Goal: Find specific page/section: Find specific page/section

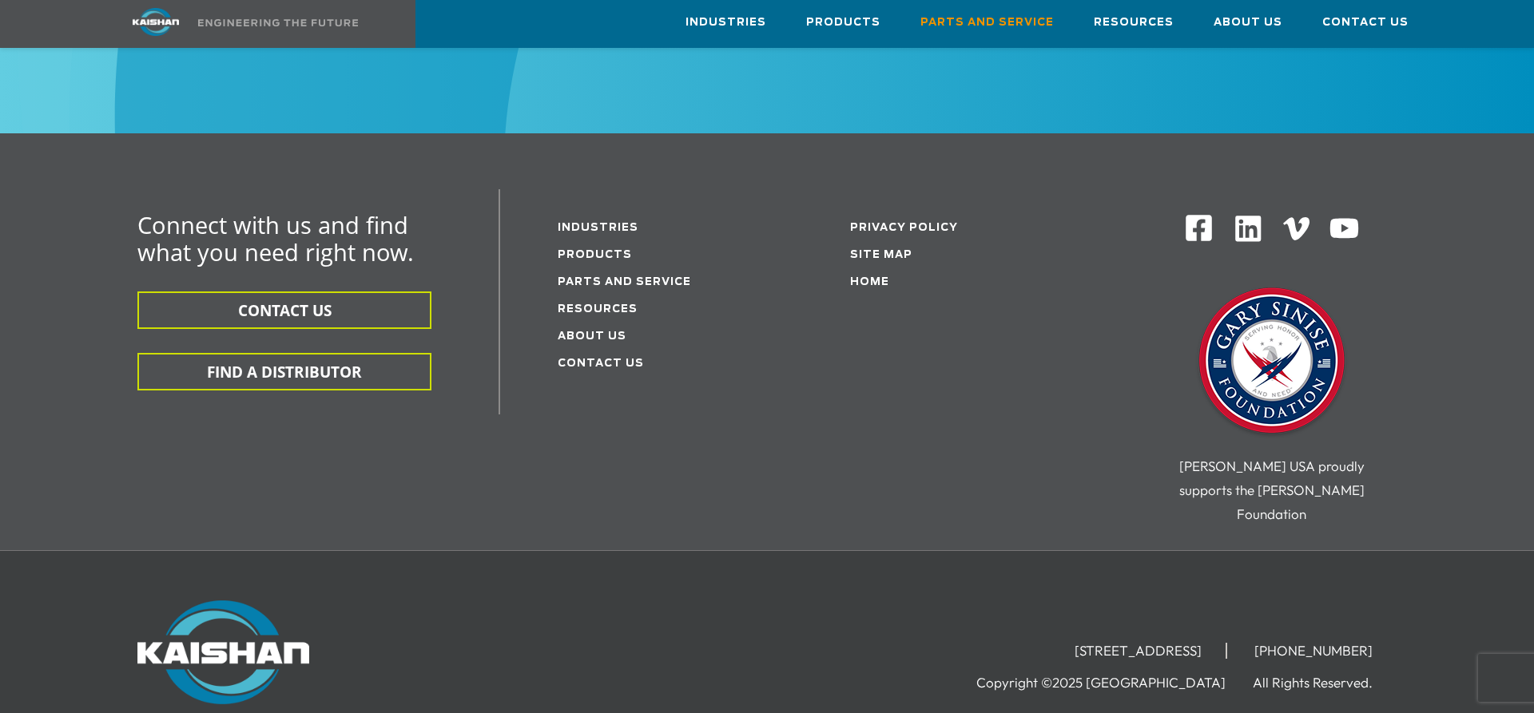
scroll to position [2021, 0]
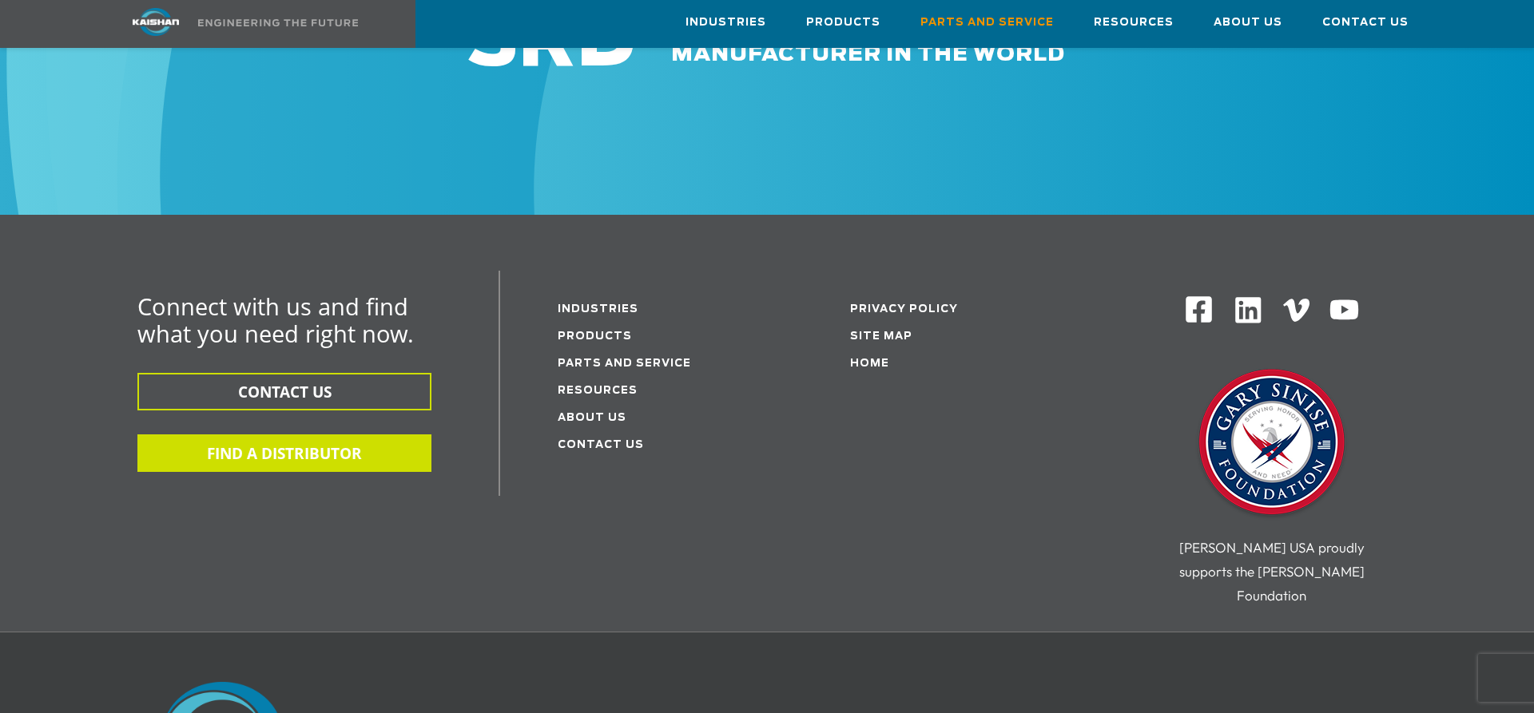
click at [272, 435] on button "FIND A DISTRIBUTOR" at bounding box center [284, 454] width 294 height 38
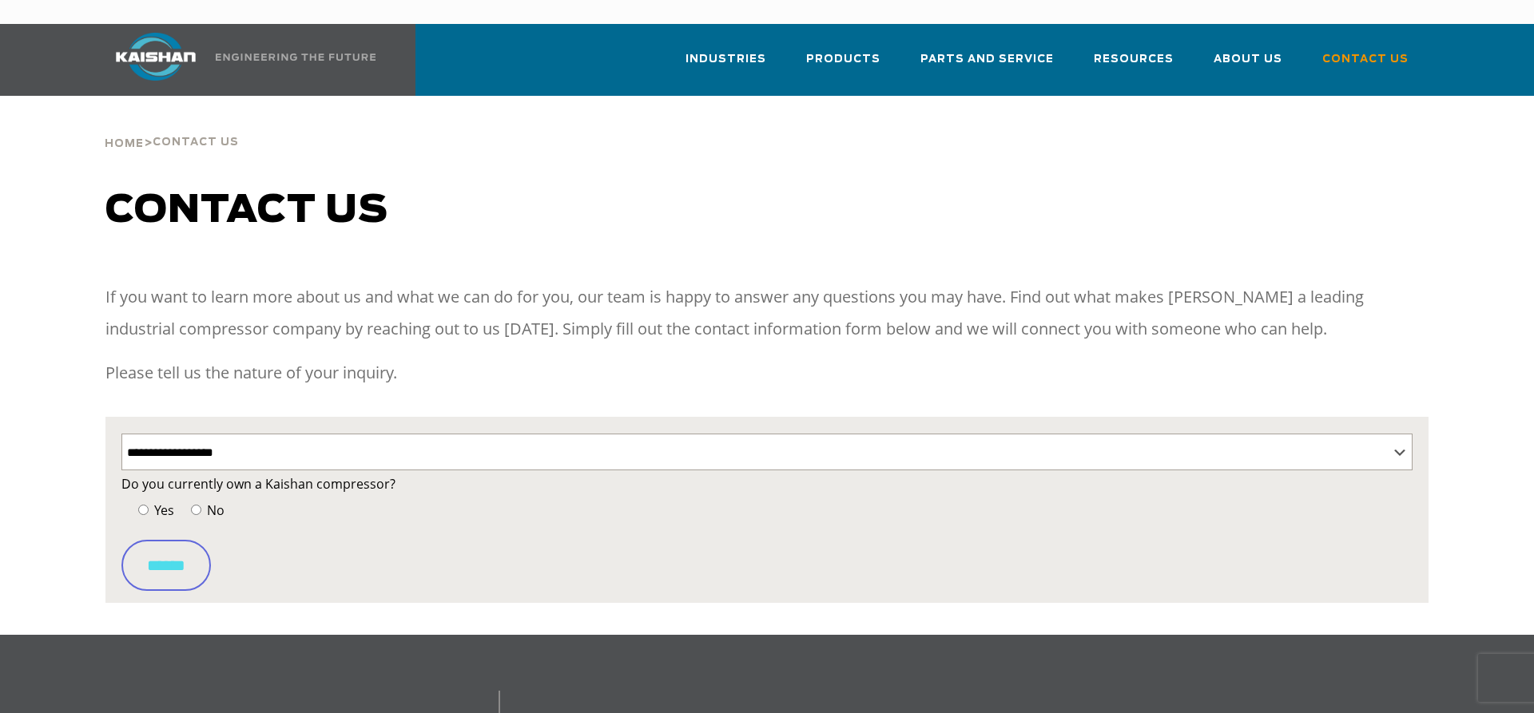
select select "**********"
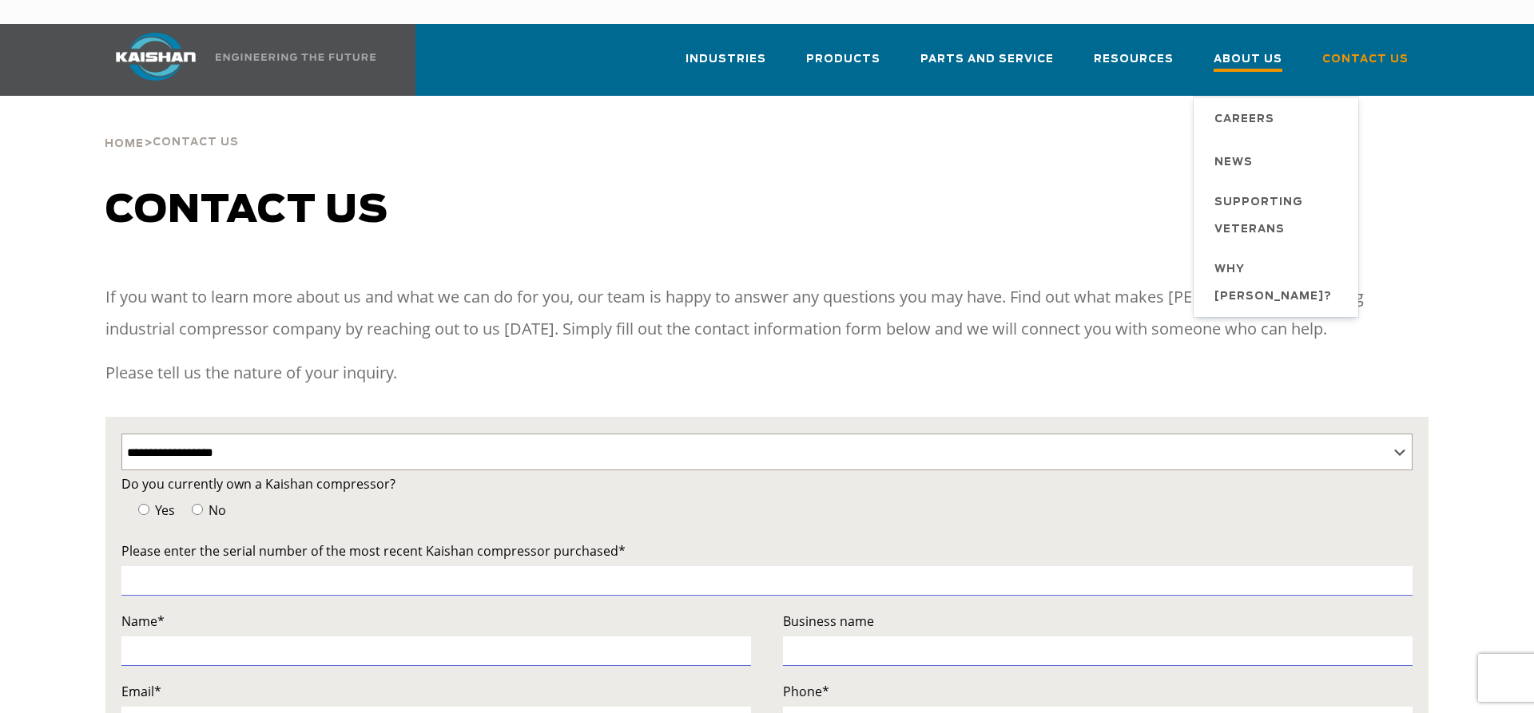
click at [1257, 50] on span "About Us" at bounding box center [1247, 61] width 69 height 22
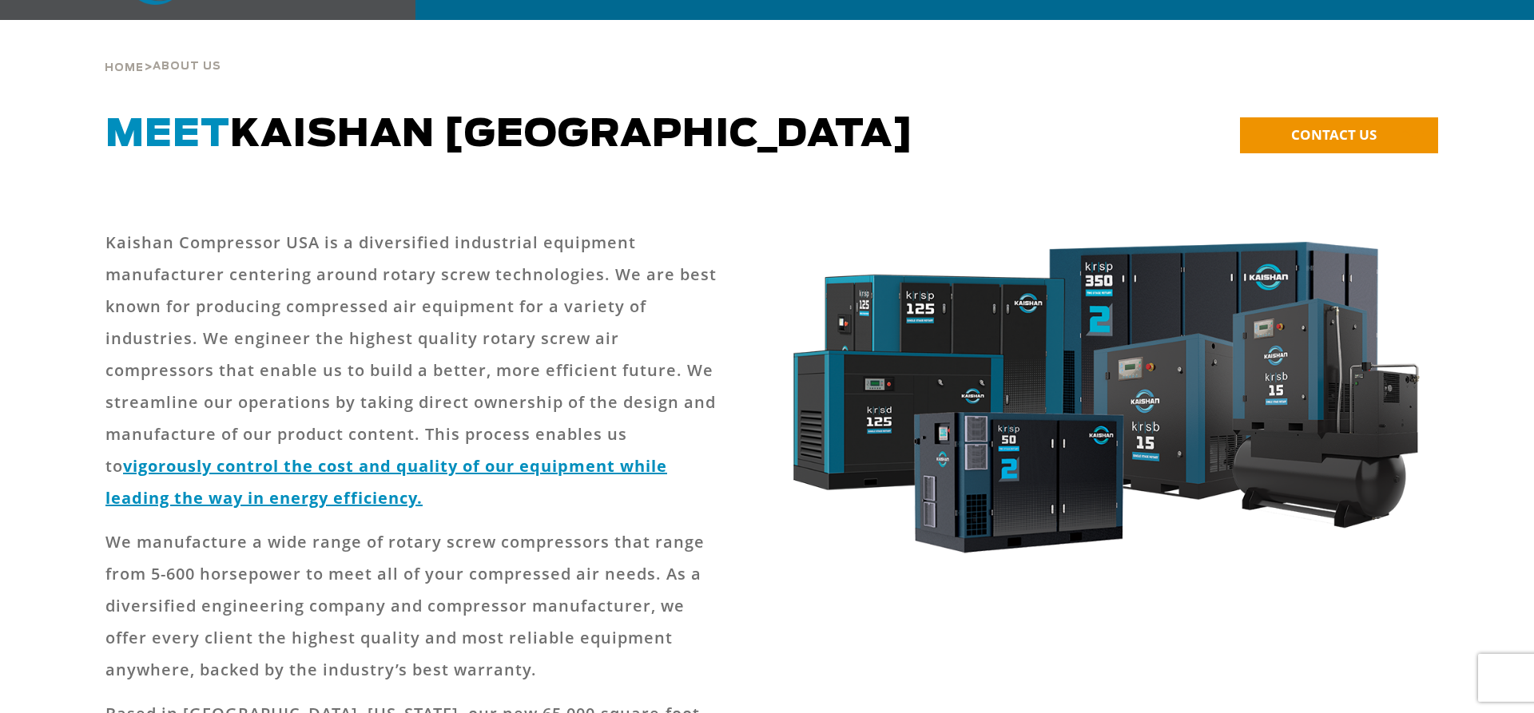
scroll to position [81, 0]
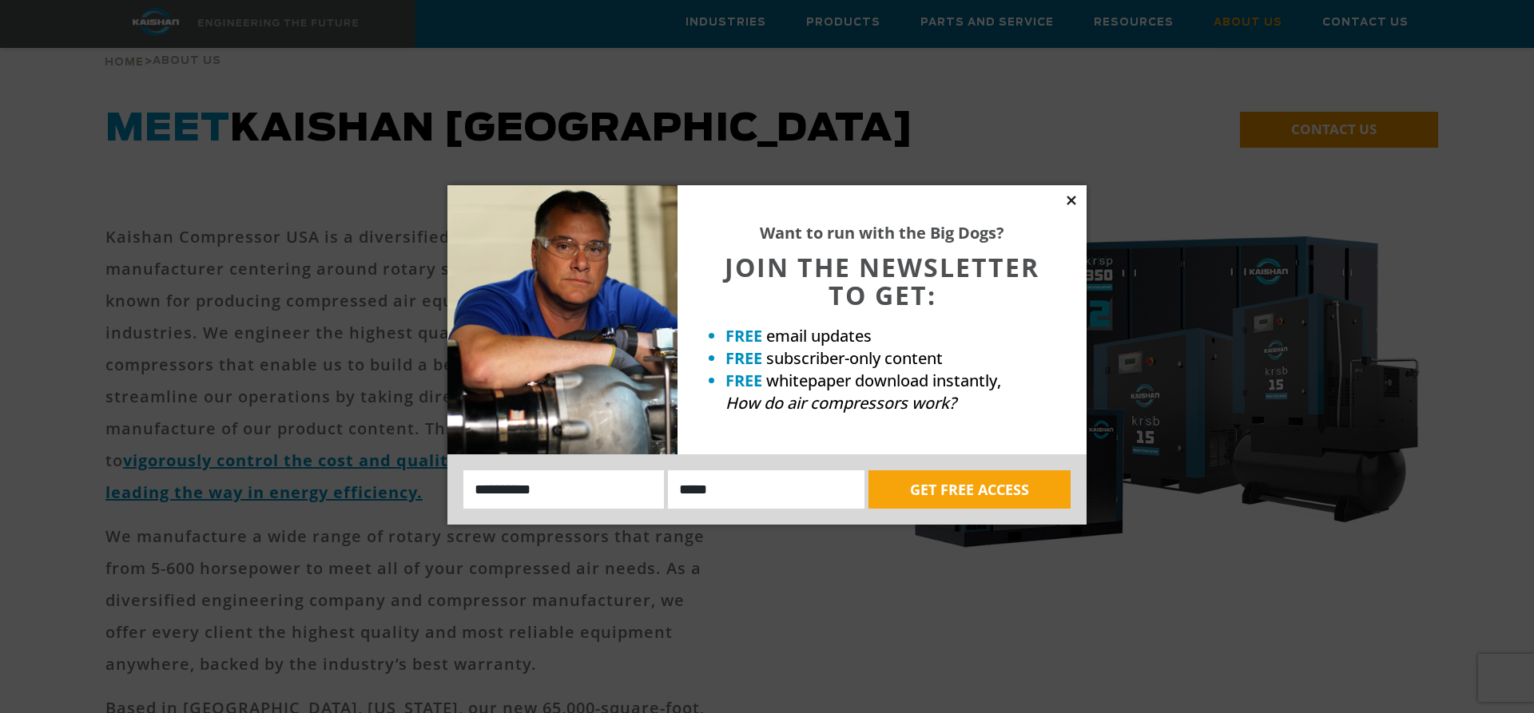
click at [1071, 198] on icon at bounding box center [1071, 200] width 14 height 14
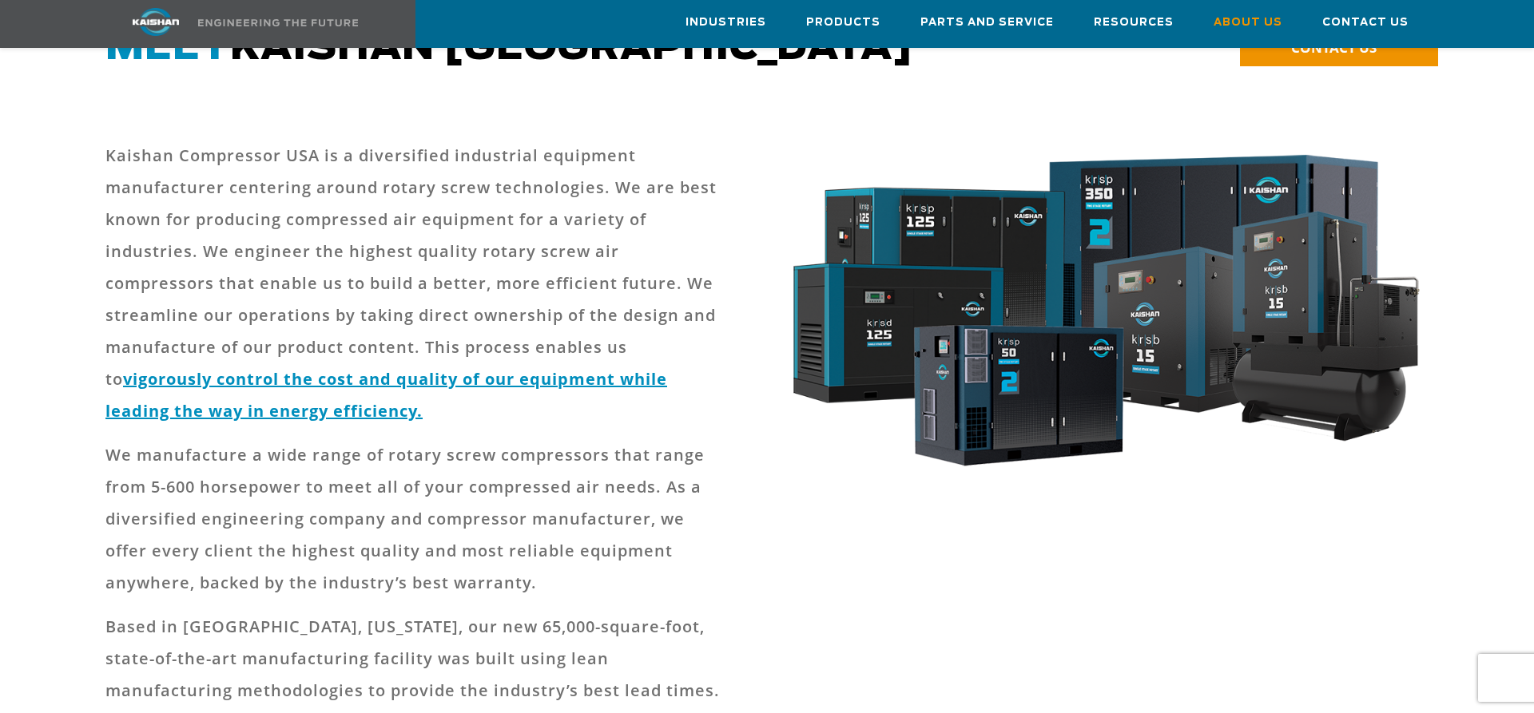
scroll to position [0, 0]
